Goal: Task Accomplishment & Management: Use online tool/utility

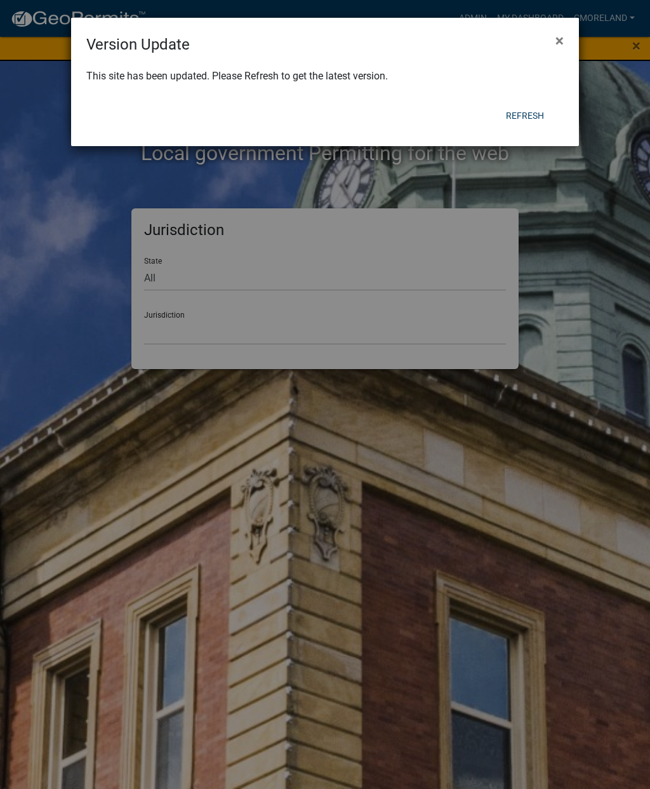
click at [529, 114] on button "Refresh" at bounding box center [525, 115] width 58 height 23
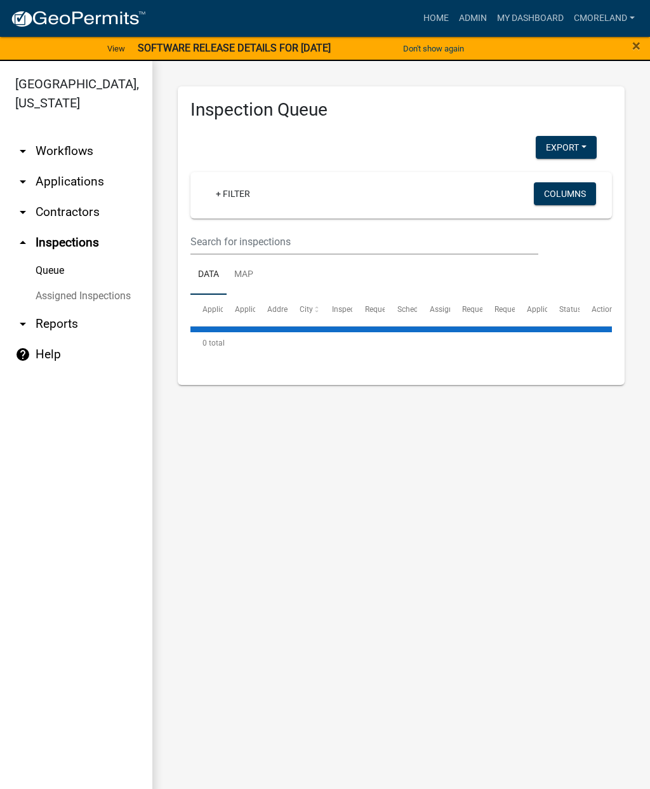
select select "2: 50"
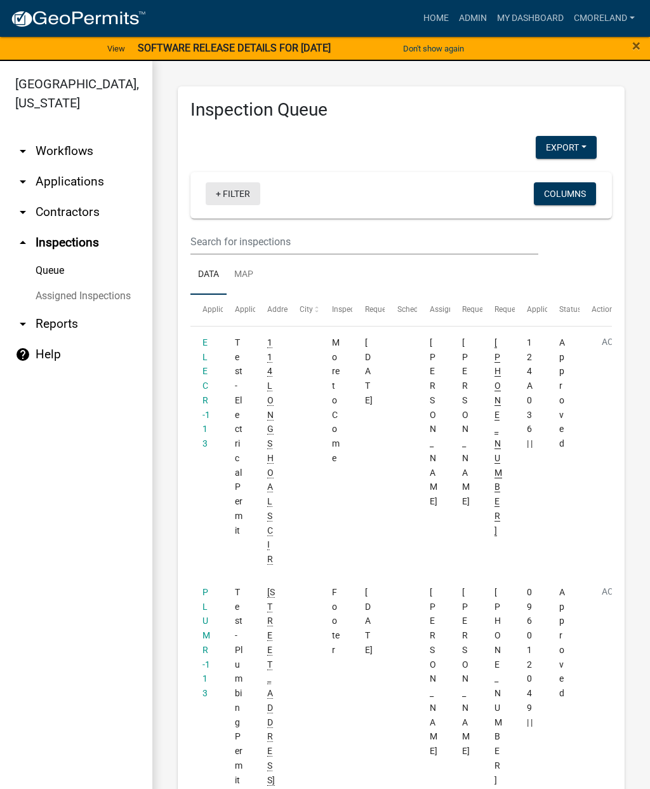
click at [234, 194] on link "+ Filter" at bounding box center [233, 193] width 55 height 23
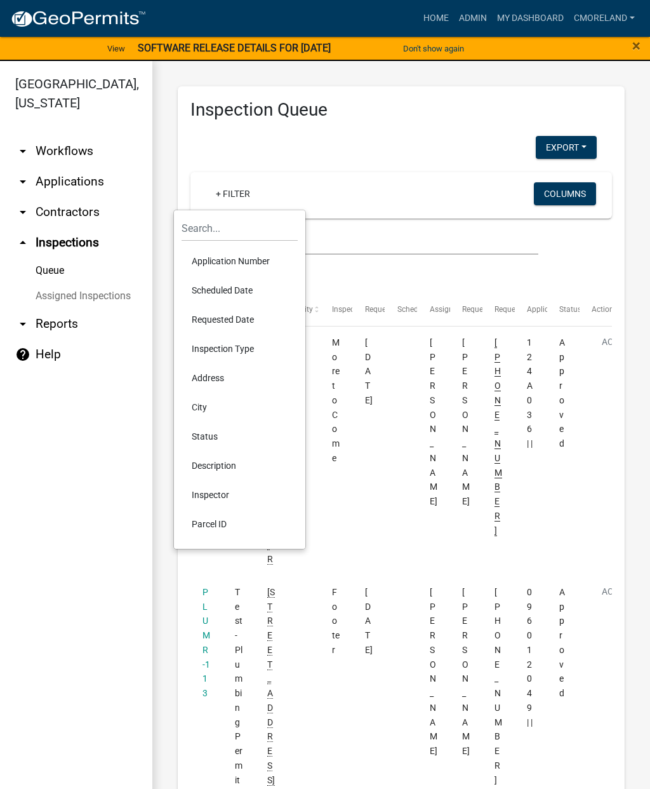
click at [225, 289] on li "Scheduled Date" at bounding box center [240, 290] width 116 height 29
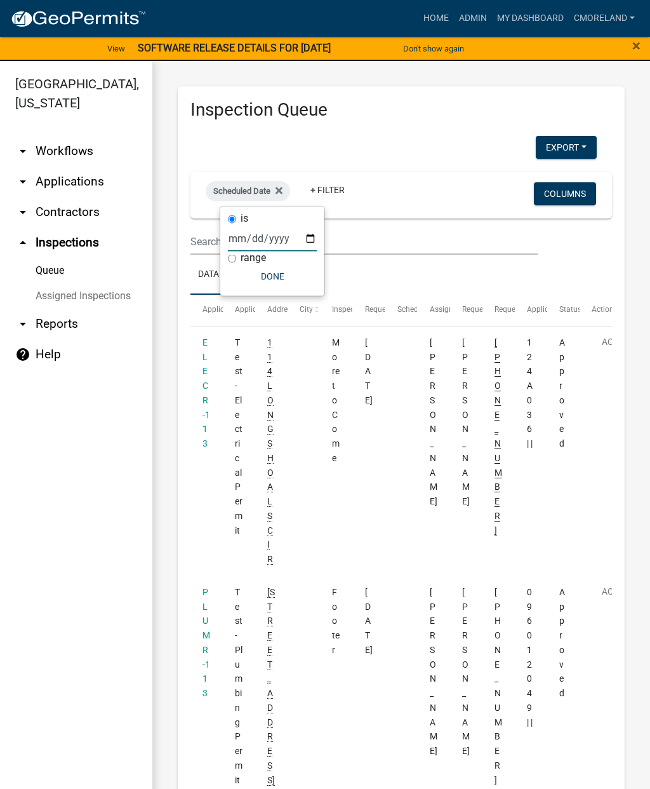
click at [260, 236] on input "date" at bounding box center [272, 238] width 89 height 26
type input "2025-09-15"
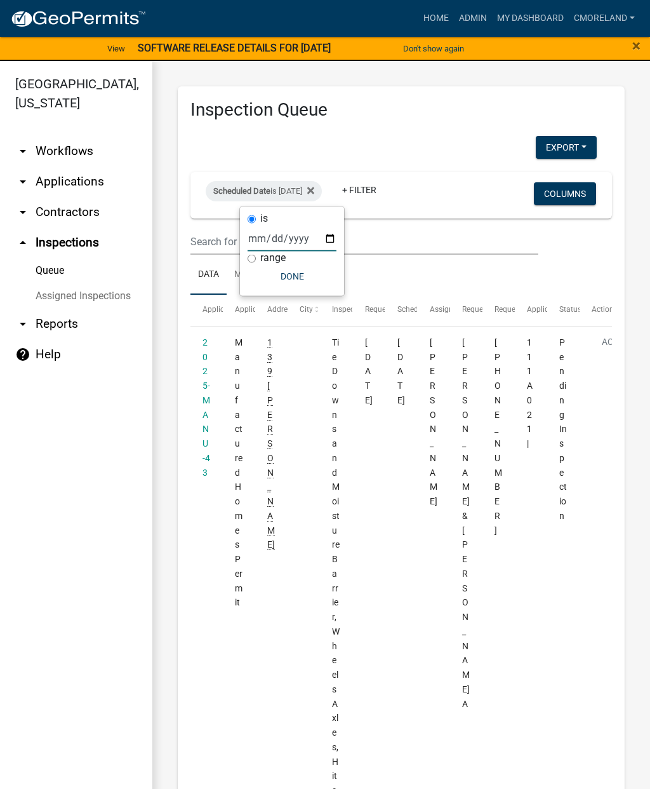
click at [290, 279] on button "Done" at bounding box center [292, 276] width 89 height 23
click at [387, 182] on link "+ Filter" at bounding box center [359, 189] width 55 height 23
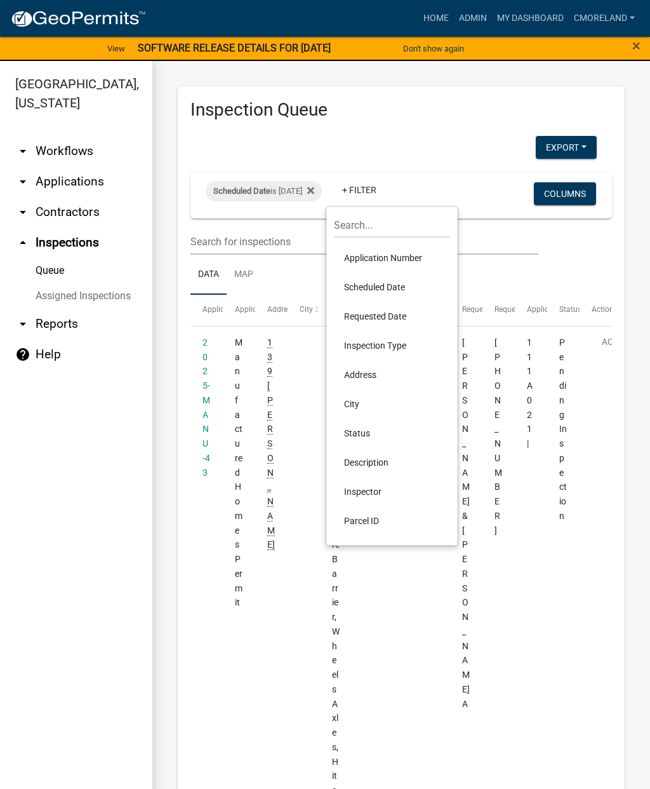
click at [362, 494] on li "Inspector" at bounding box center [392, 491] width 116 height 29
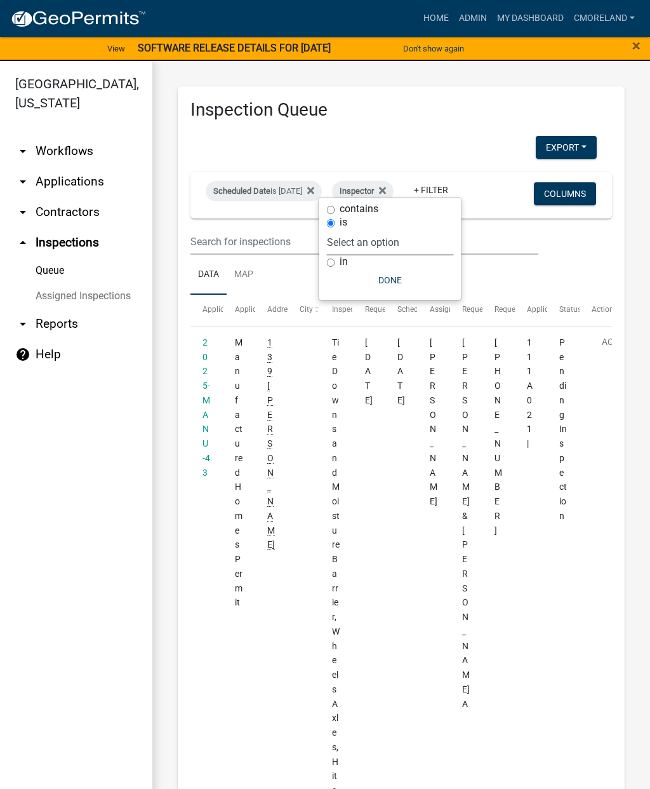
click at [425, 229] on select "Select an option None Michele Rivera Dorothy Evans Stephanie Morris Quistan Jam…" at bounding box center [390, 242] width 127 height 26
select select "a0ea4169-8540-4a2c-b9f4-cf4c1ffdeb95"
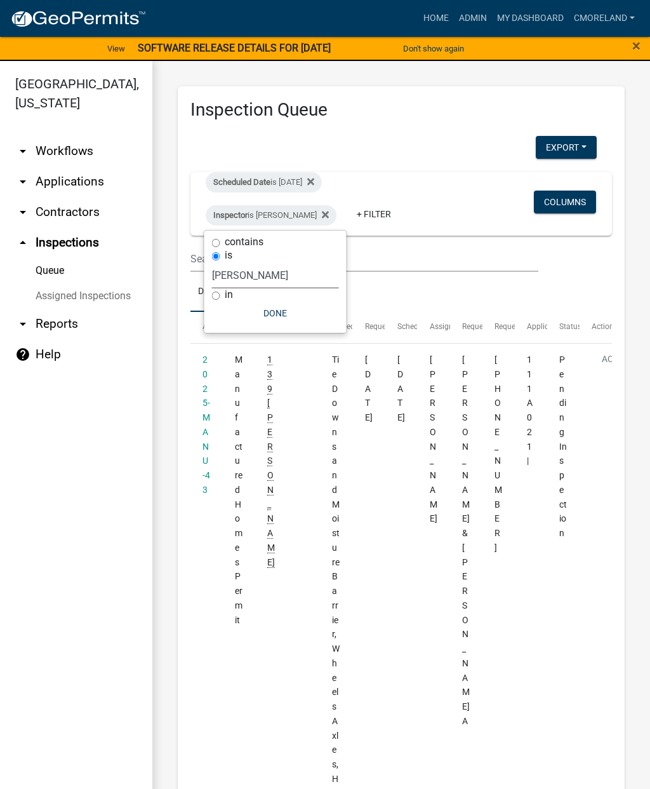
click at [283, 308] on button "Done" at bounding box center [275, 313] width 127 height 23
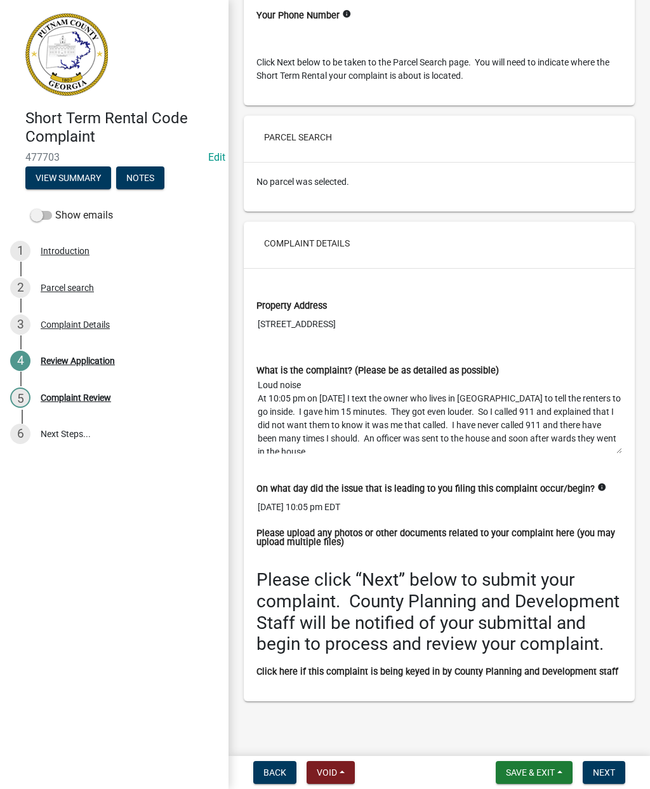
scroll to position [542, 0]
click at [83, 393] on div "Complaint Review" at bounding box center [76, 397] width 70 height 9
click at [610, 775] on span "Next" at bounding box center [604, 772] width 22 height 10
